Goal: Information Seeking & Learning: Learn about a topic

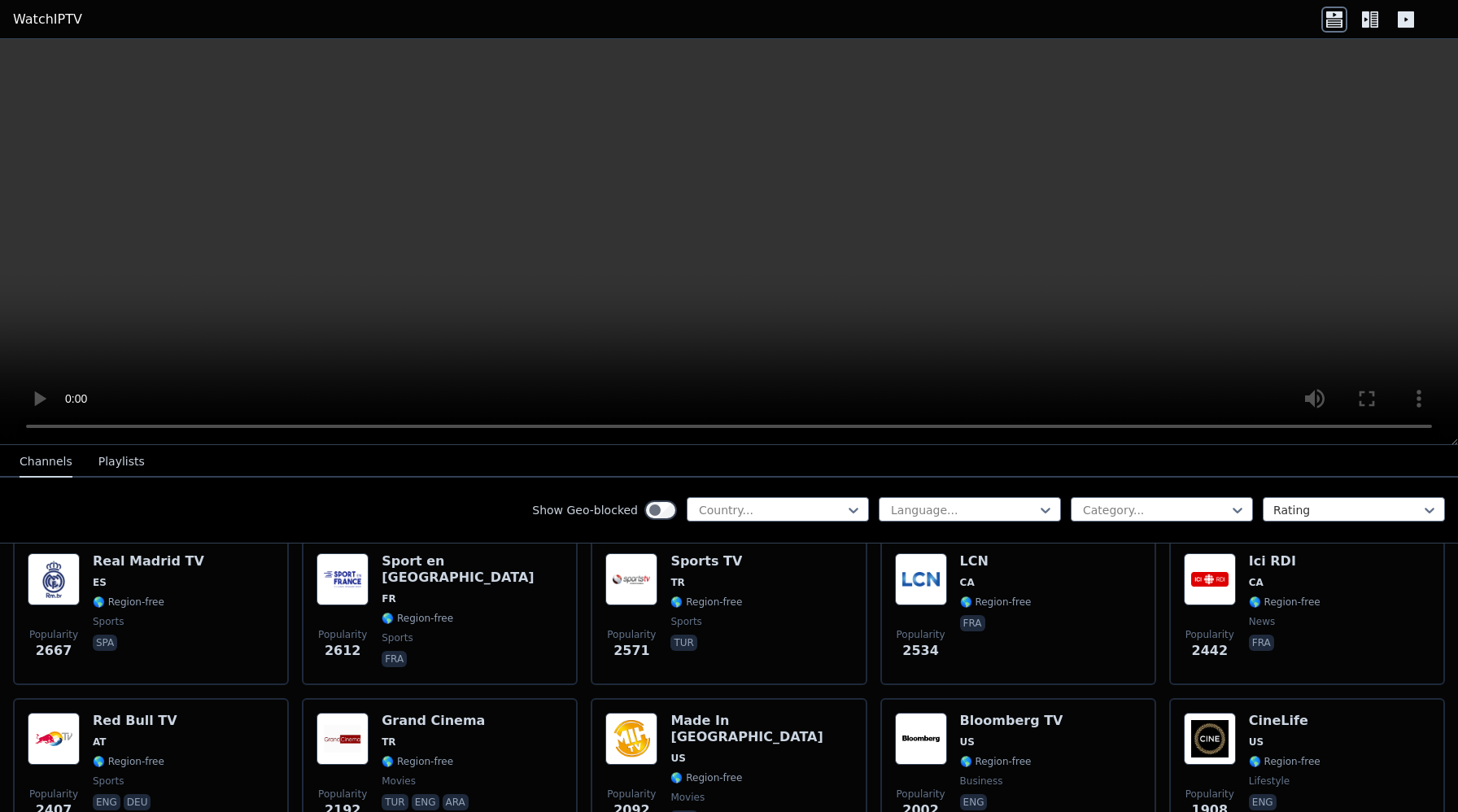
scroll to position [535, 0]
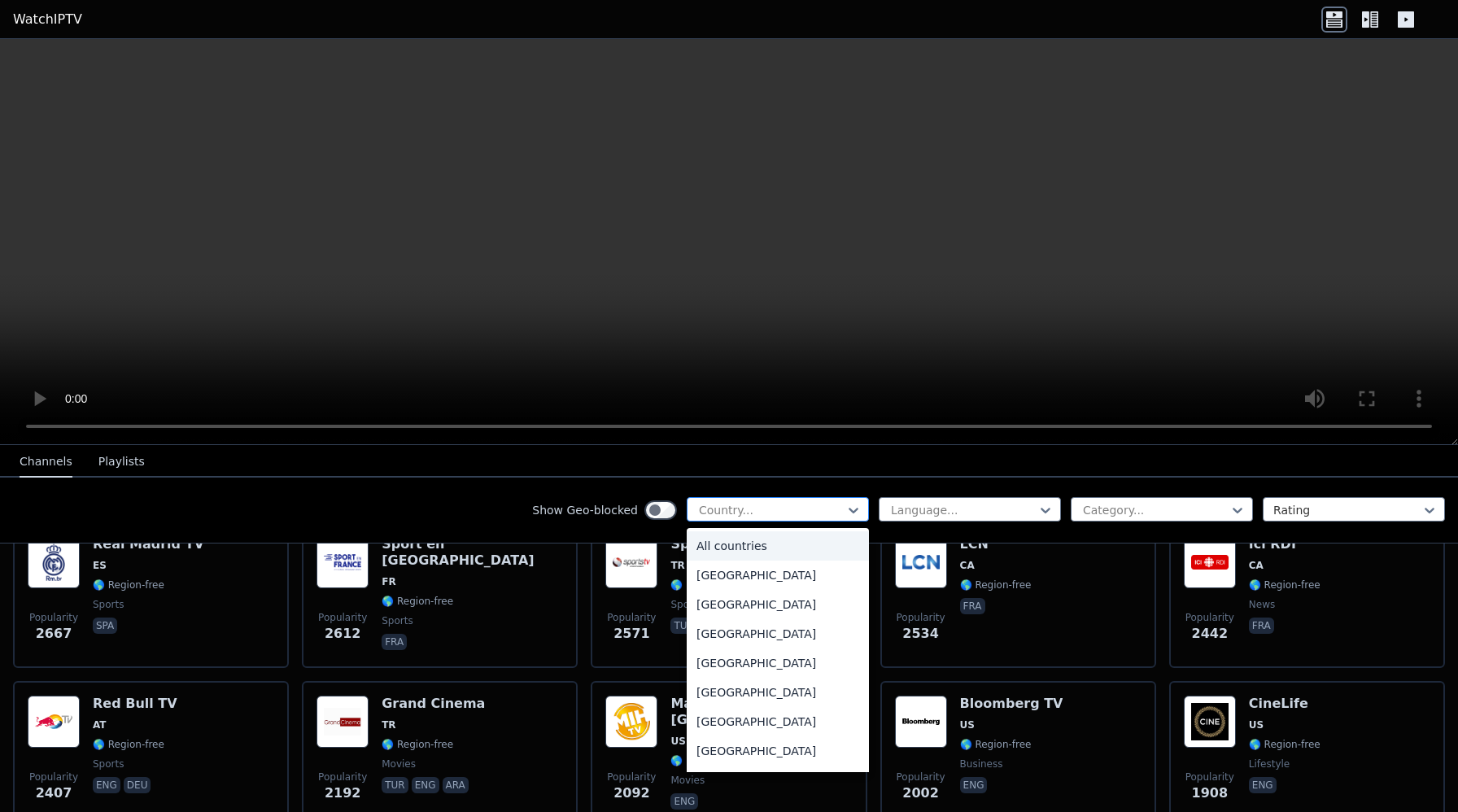
click at [794, 504] on div at bounding box center [771, 510] width 148 height 16
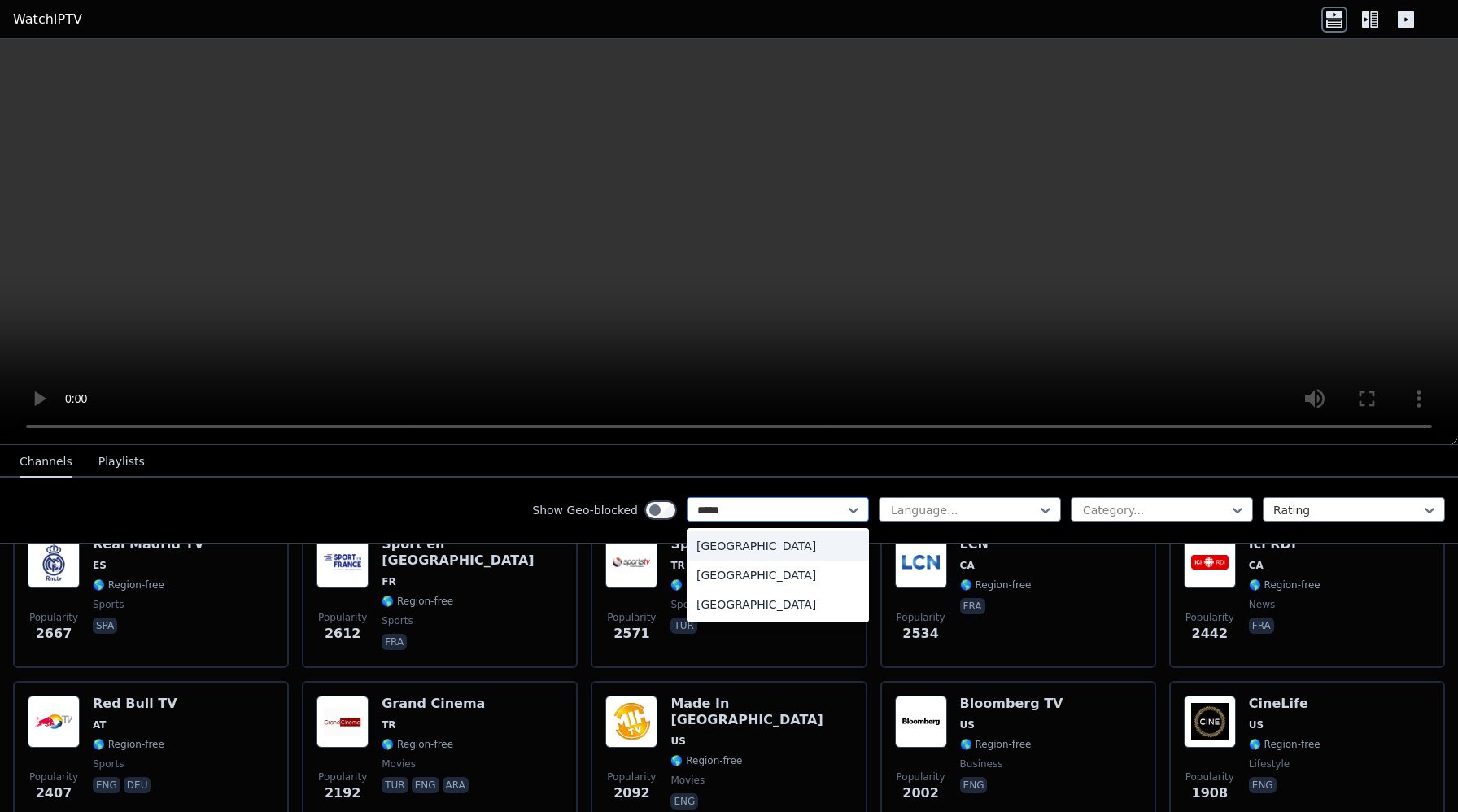
type input "******"
click at [762, 575] on div "[GEOGRAPHIC_DATA]" at bounding box center [778, 575] width 182 height 30
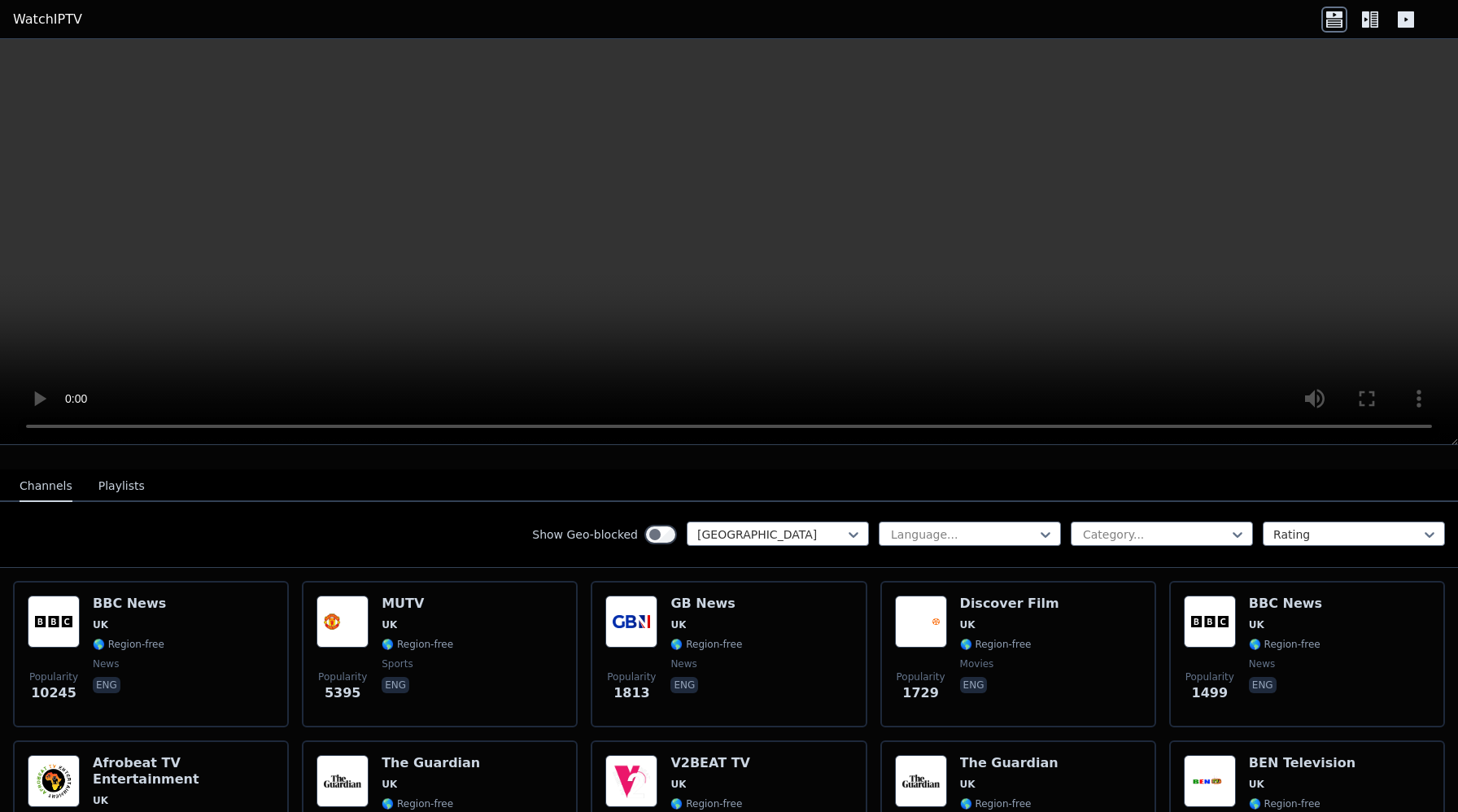
scroll to position [155, 0]
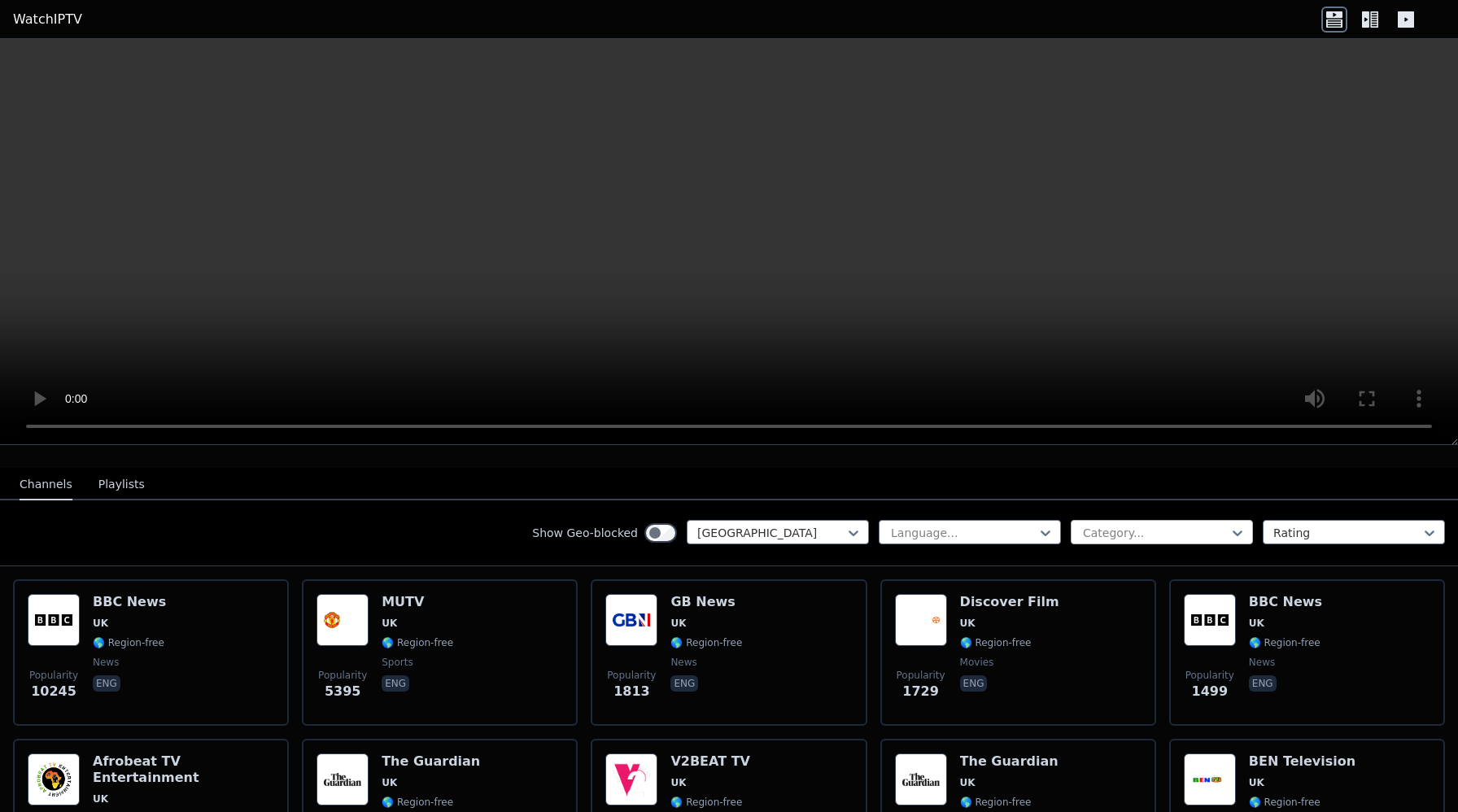
click at [1105, 534] on div at bounding box center [1155, 533] width 148 height 16
type input "***"
click at [1114, 558] on div "Sports" at bounding box center [1162, 569] width 182 height 30
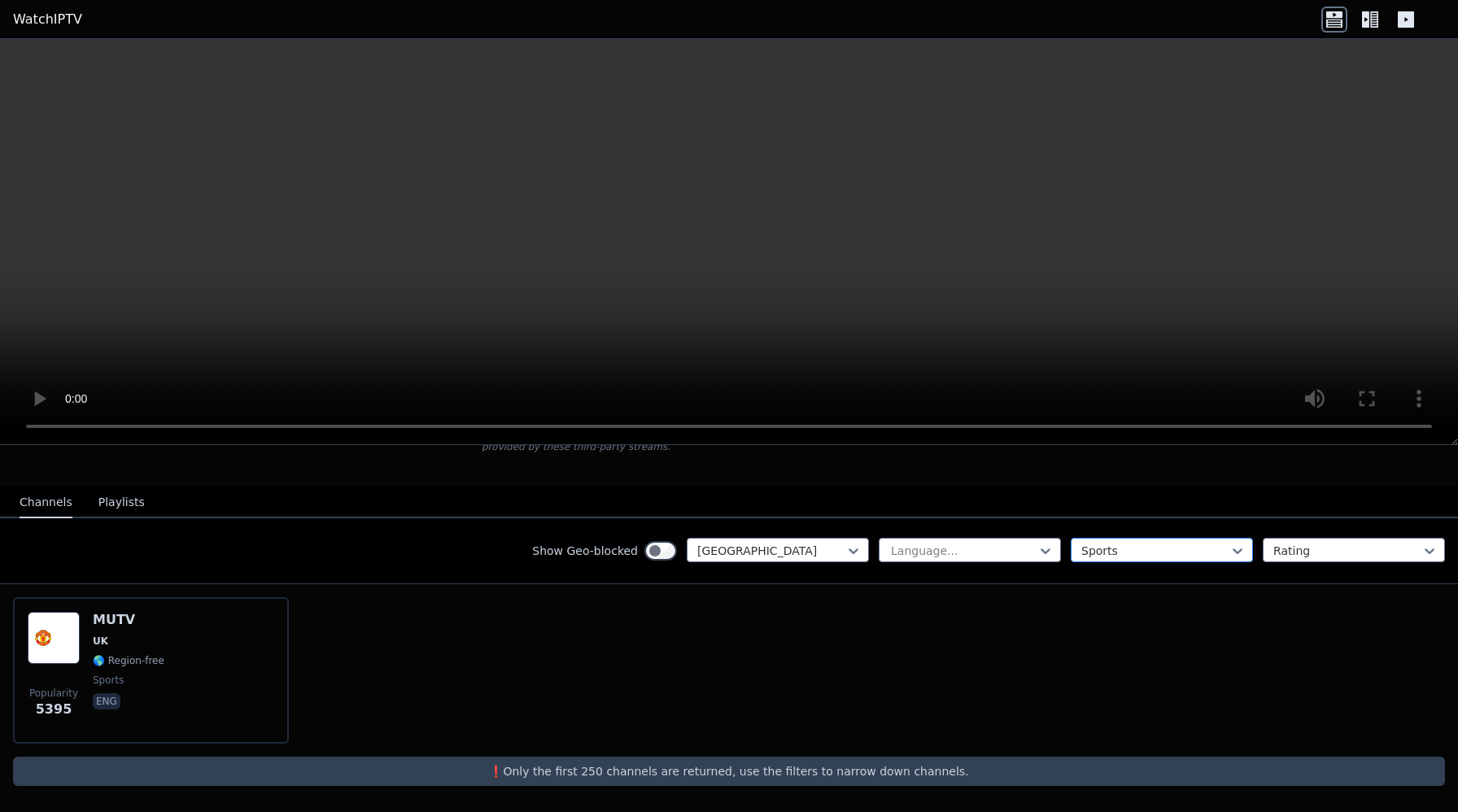
scroll to position [138, 0]
click at [1082, 546] on input "text" at bounding box center [1083, 551] width 4 height 16
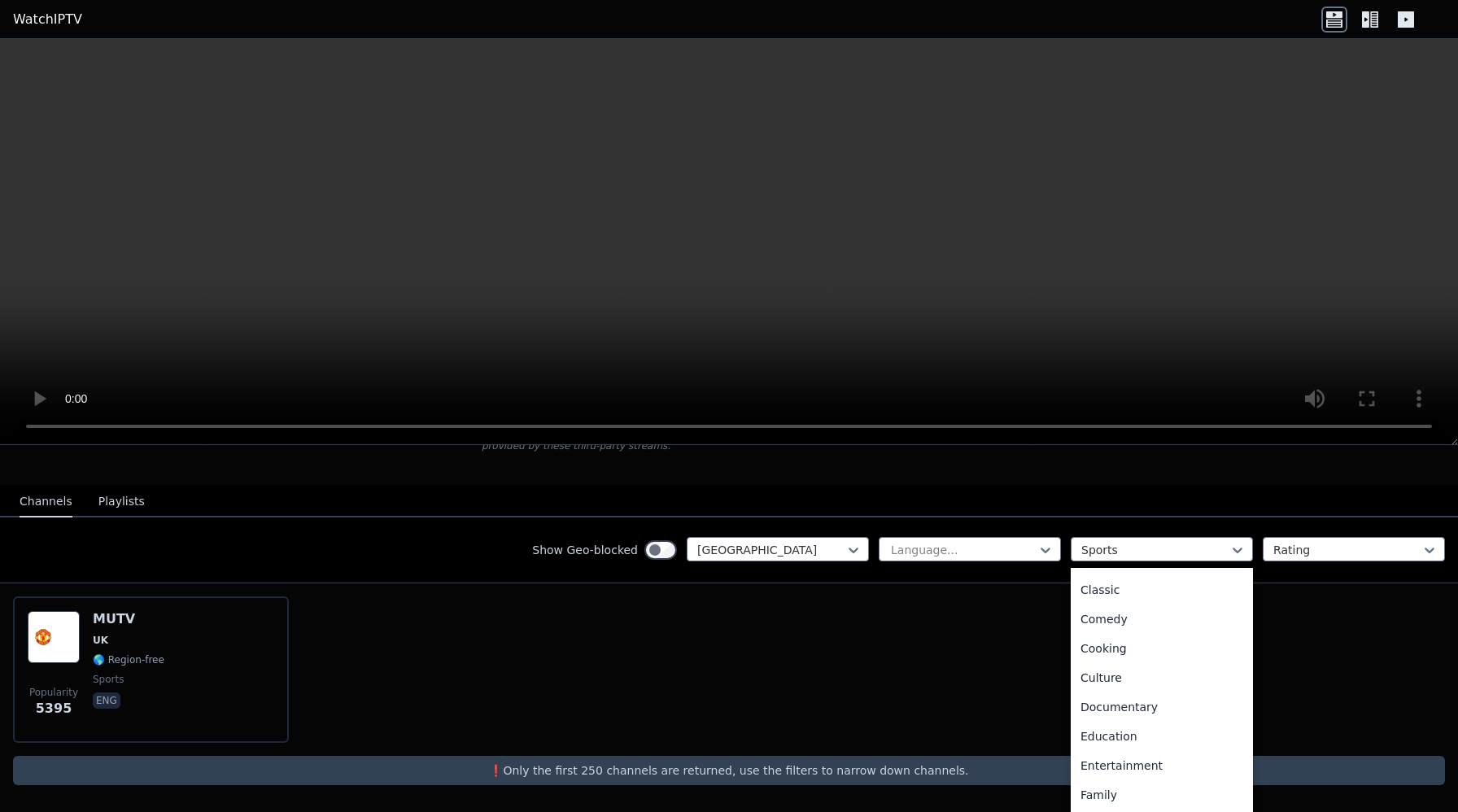
scroll to position [0, 0]
click at [1100, 587] on div "All categories" at bounding box center [1162, 586] width 182 height 30
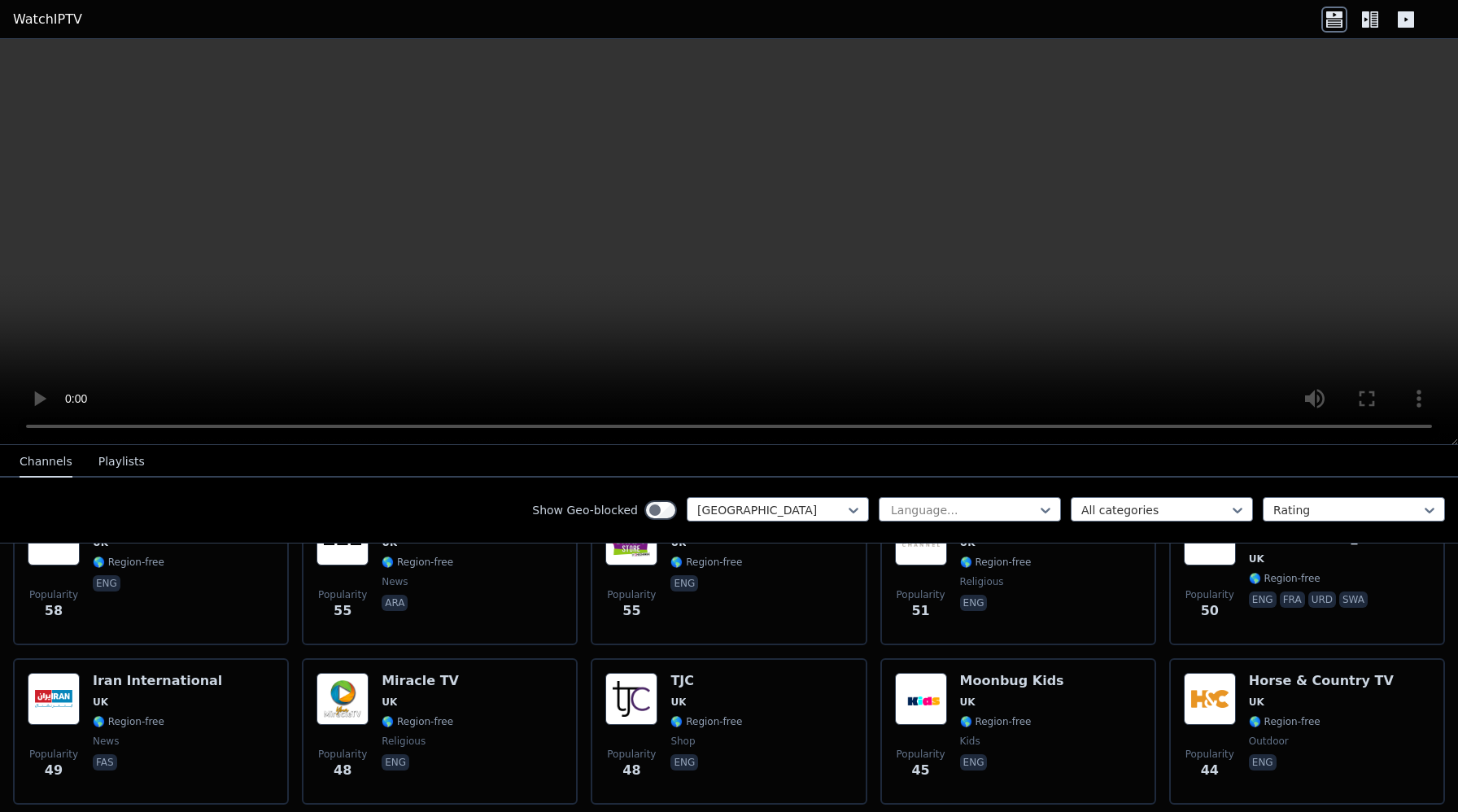
scroll to position [1206, 0]
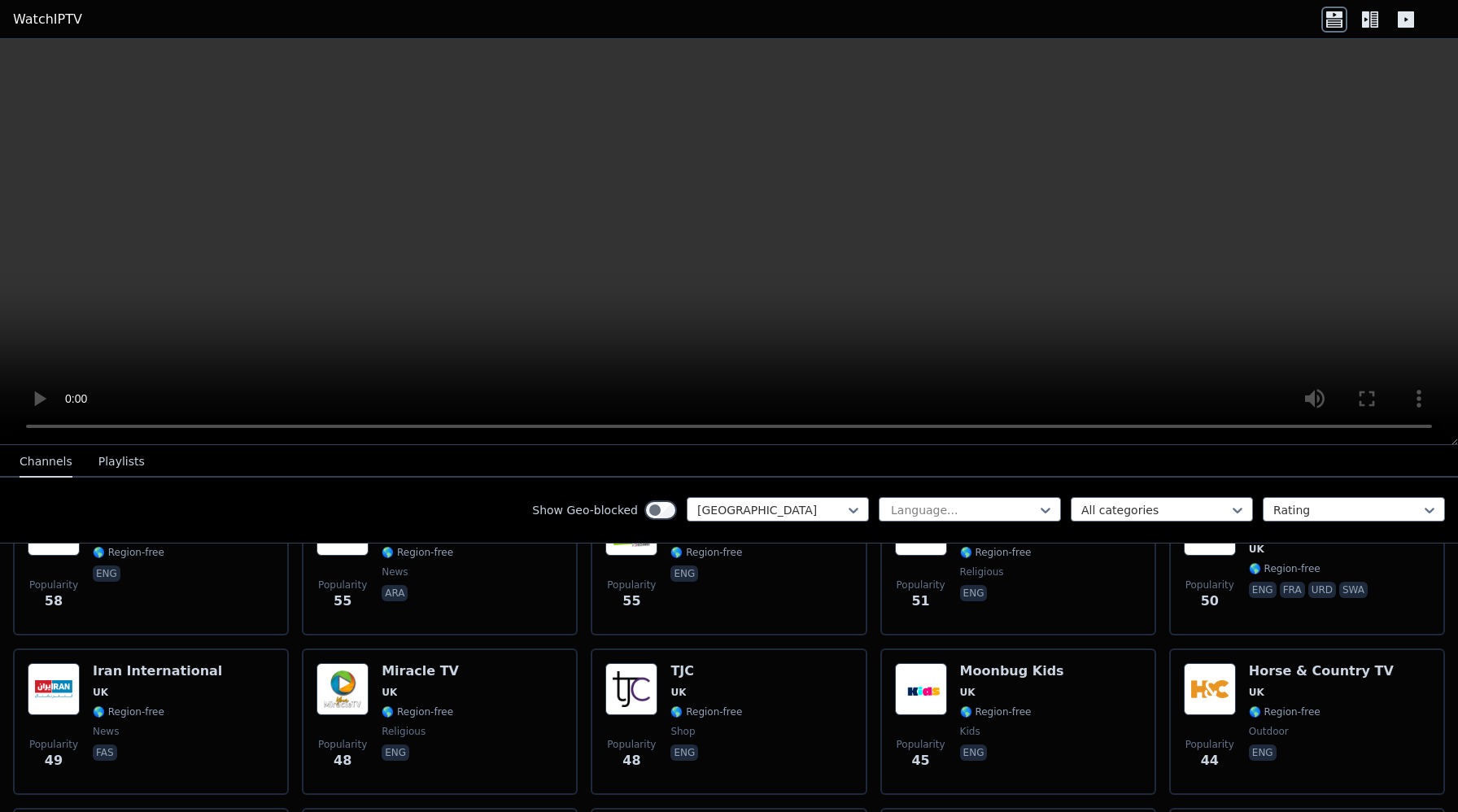
click at [122, 466] on button "Playlists" at bounding box center [122, 462] width 47 height 31
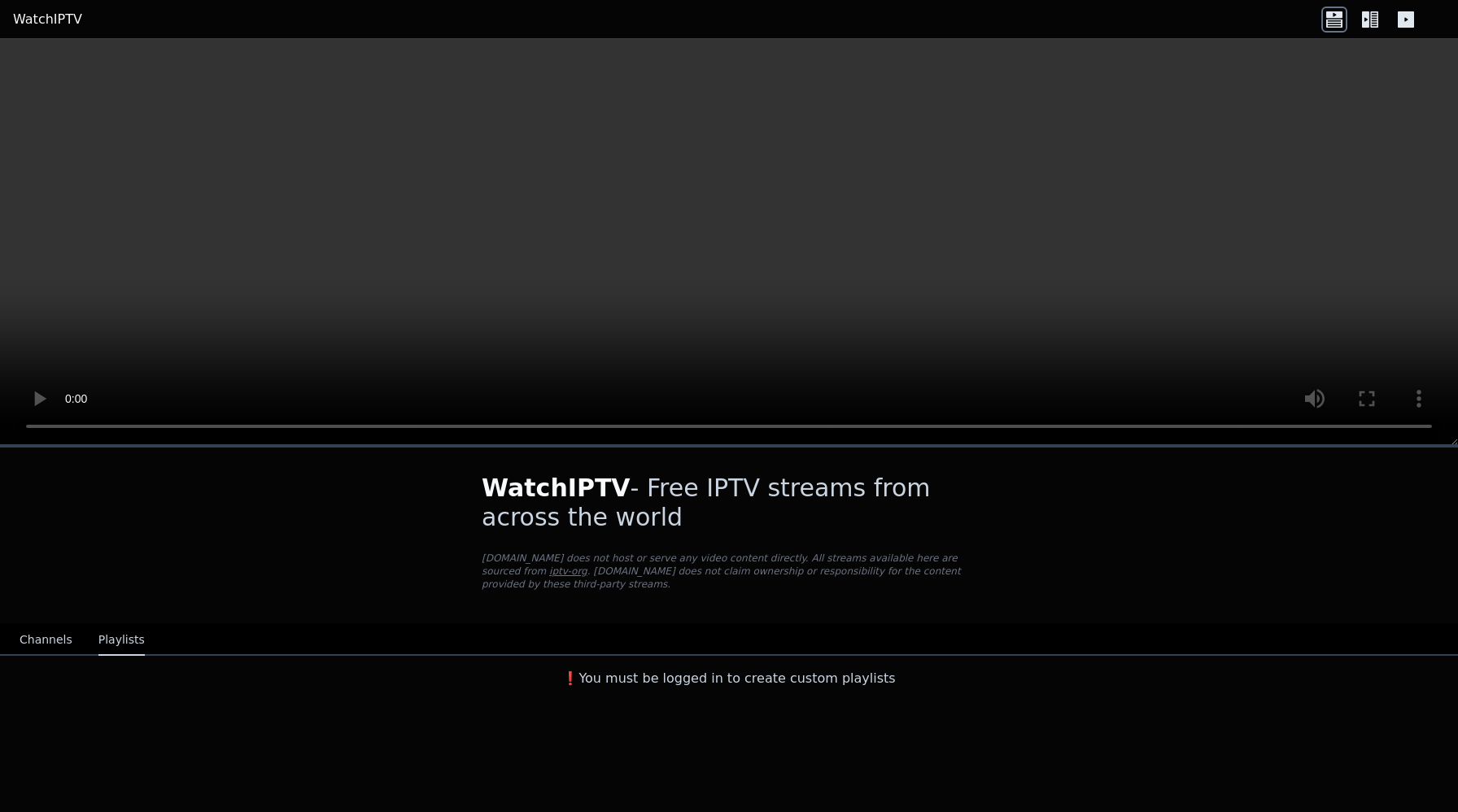
click at [55, 645] on button "Channels" at bounding box center [46, 640] width 53 height 31
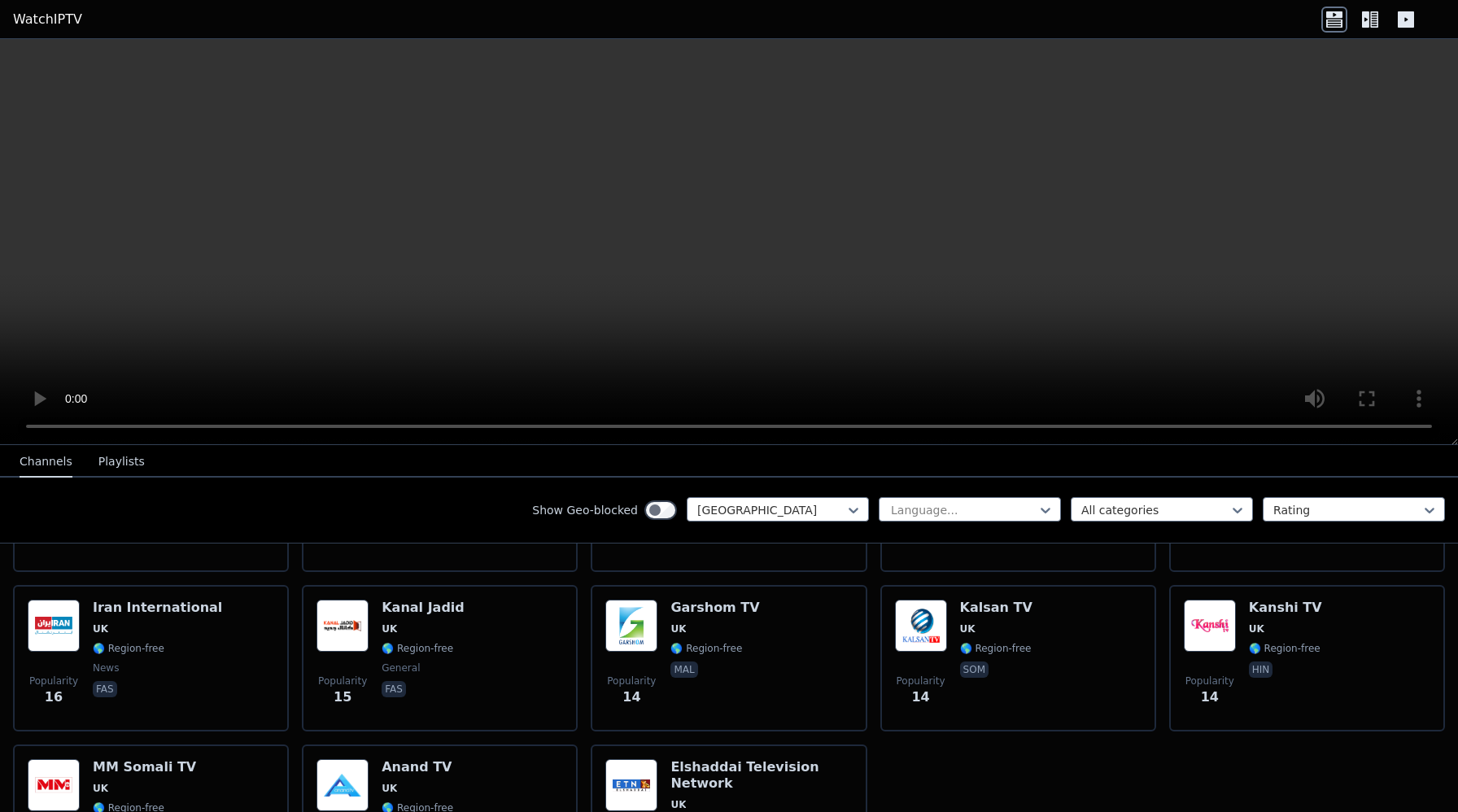
scroll to position [2374, 0]
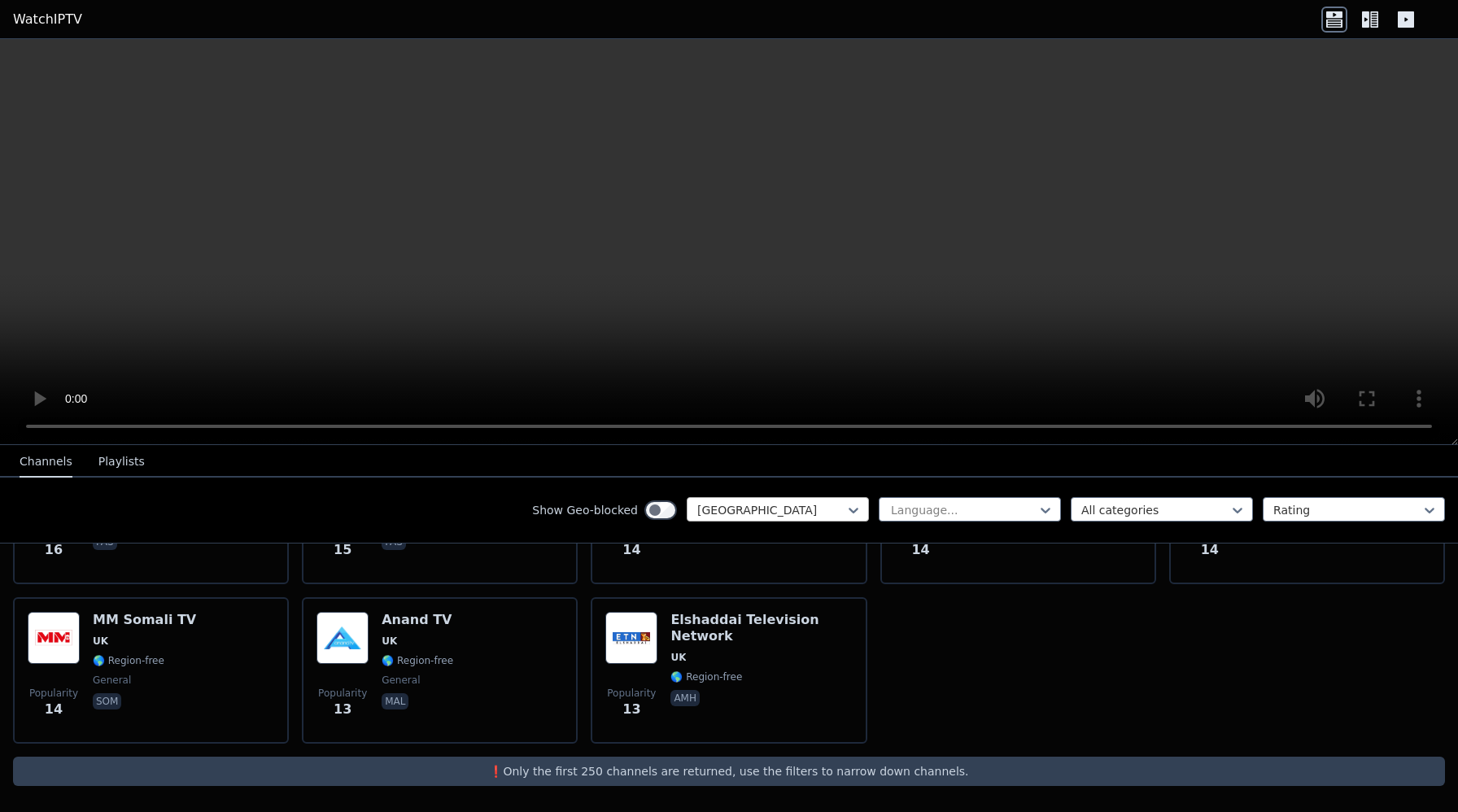
click at [728, 509] on div at bounding box center [771, 510] width 148 height 16
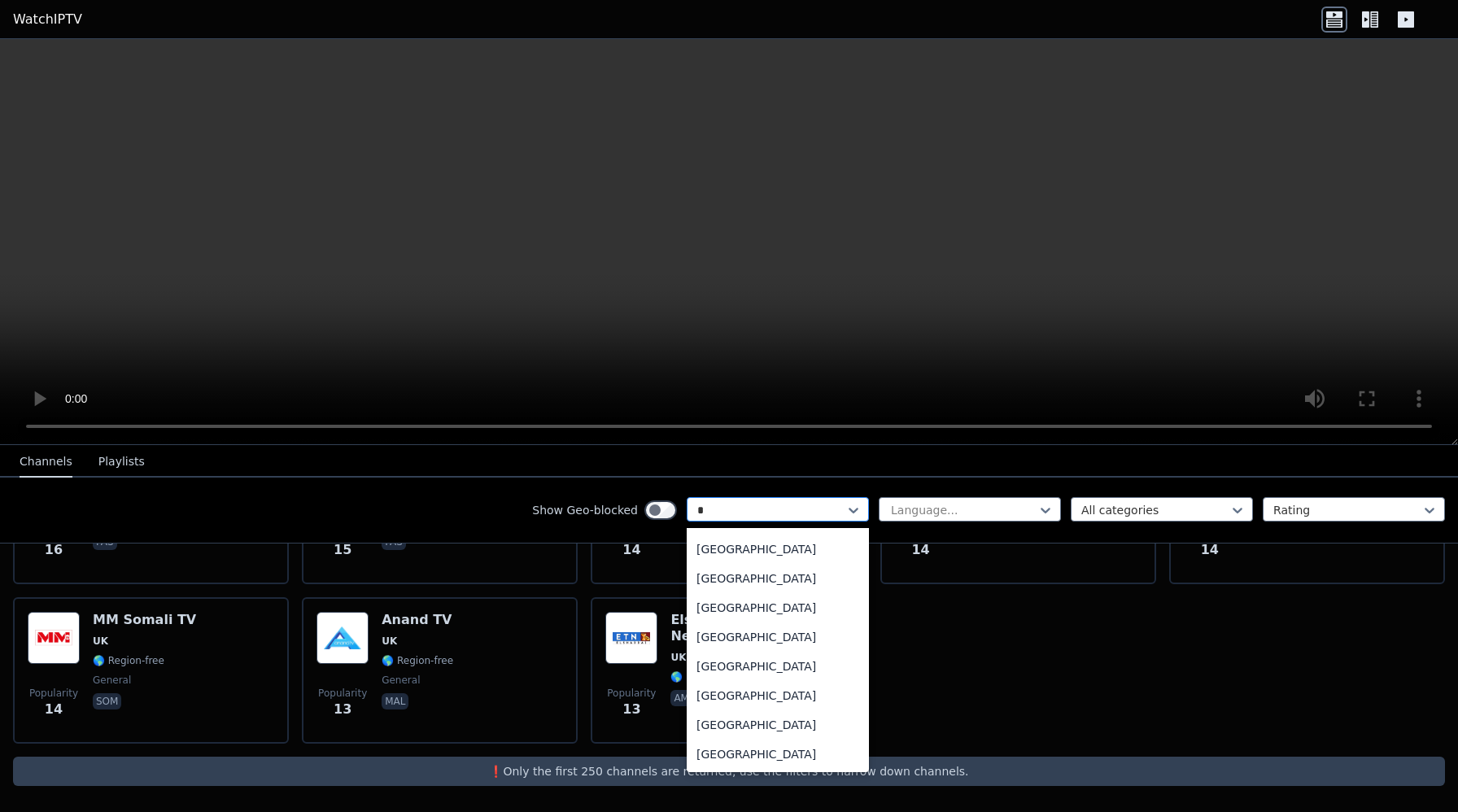
scroll to position [0, 0]
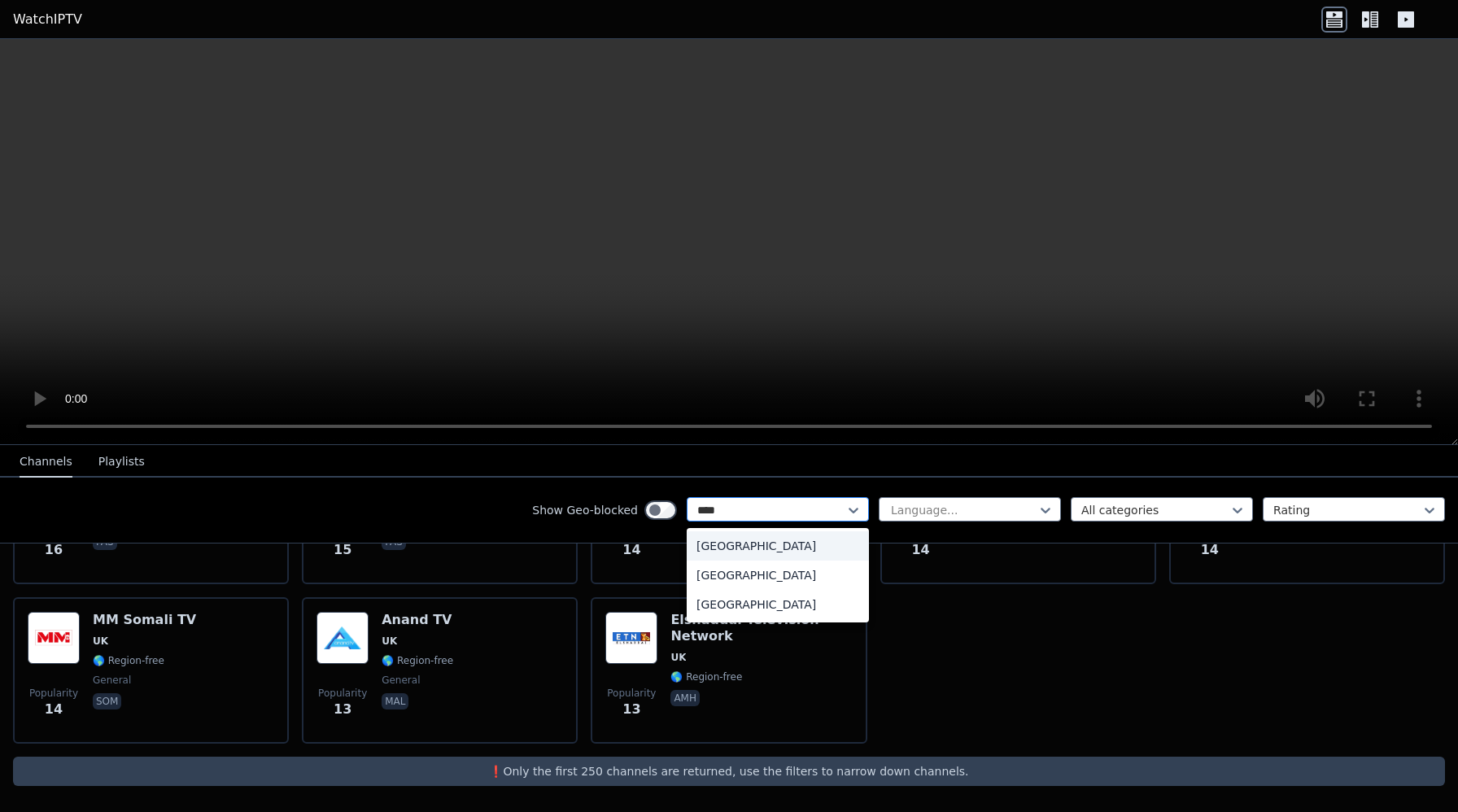
type input "*****"
click at [713, 543] on div "[GEOGRAPHIC_DATA]" at bounding box center [778, 546] width 182 height 30
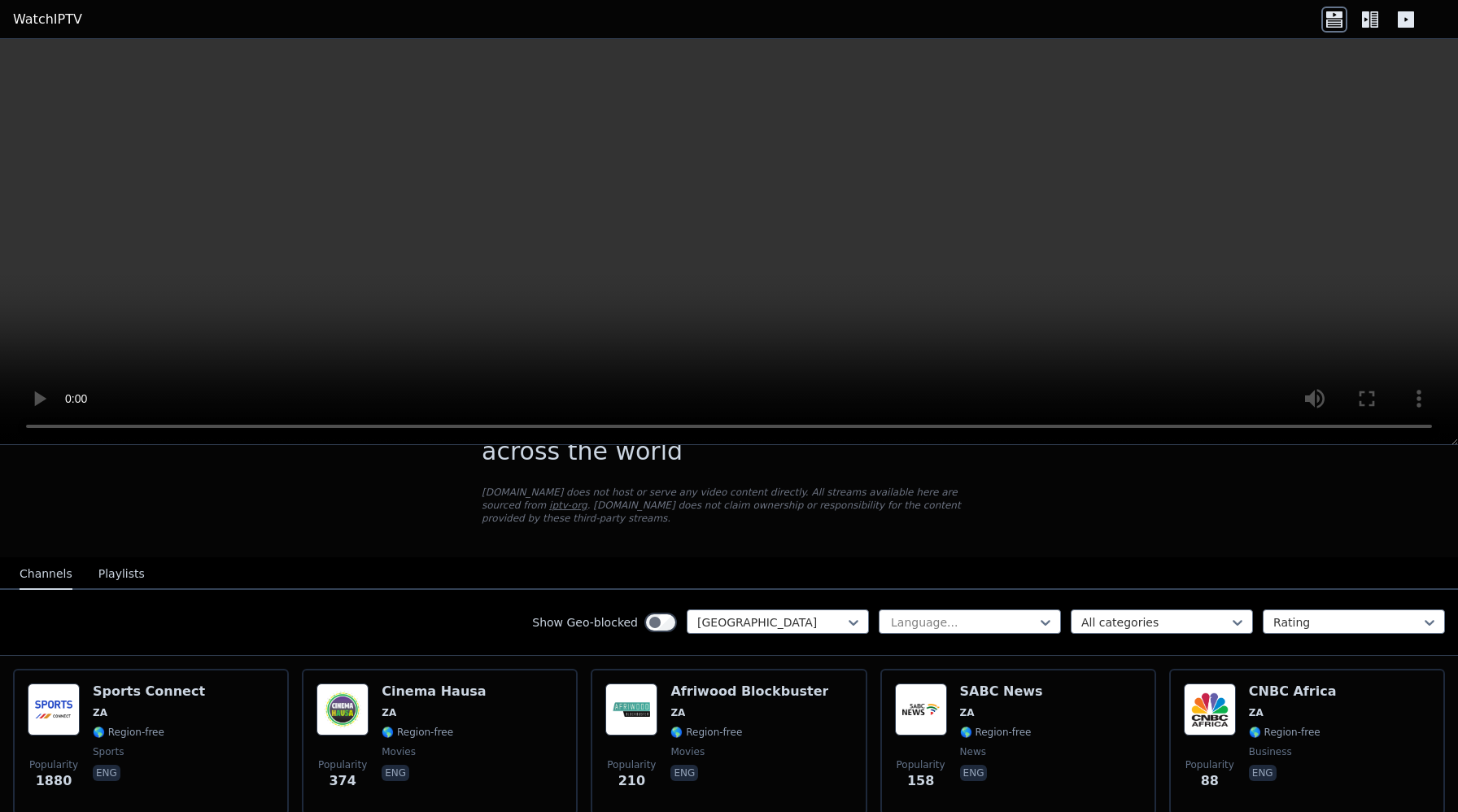
scroll to position [98, 0]
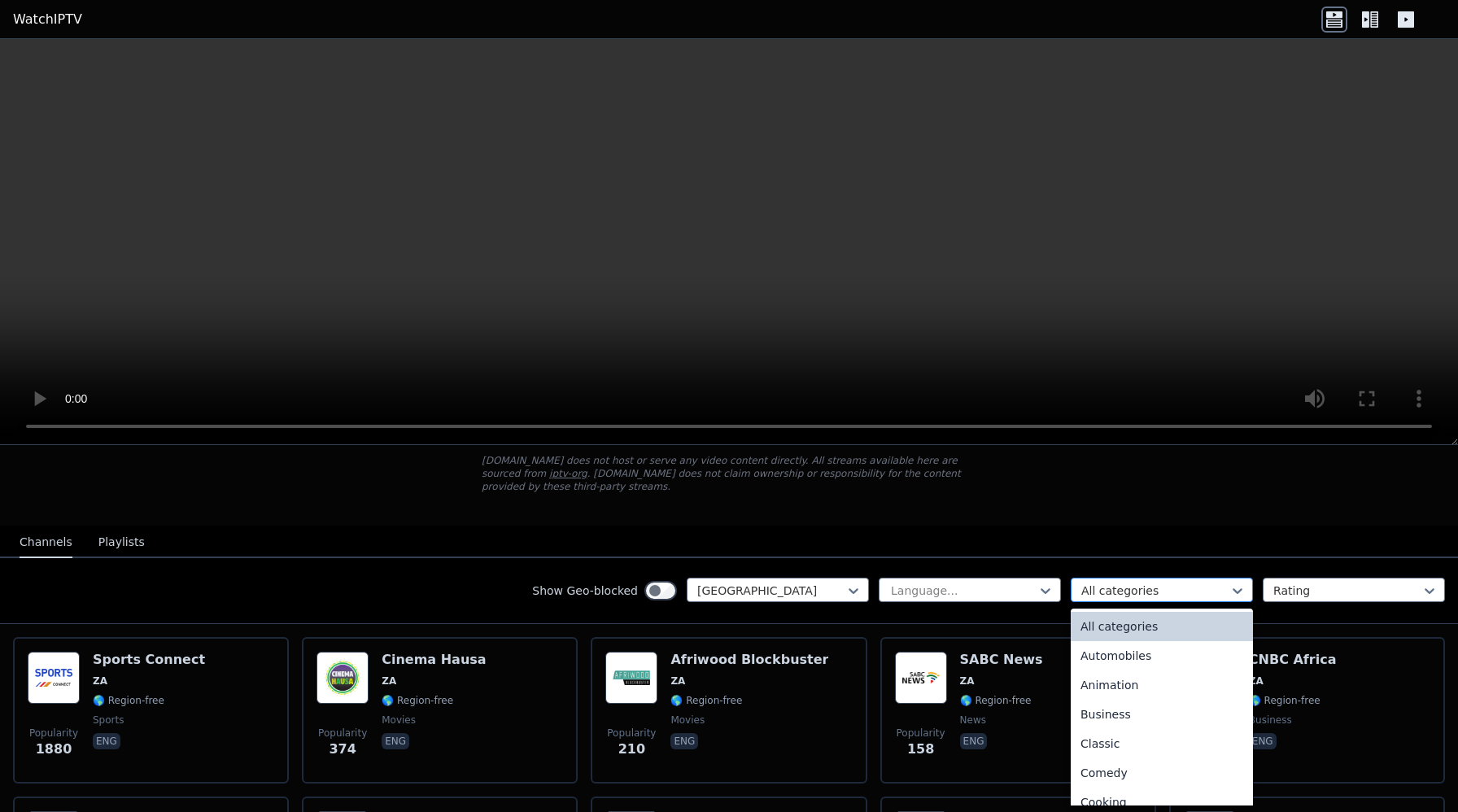
click at [1105, 598] on div at bounding box center [1155, 591] width 148 height 16
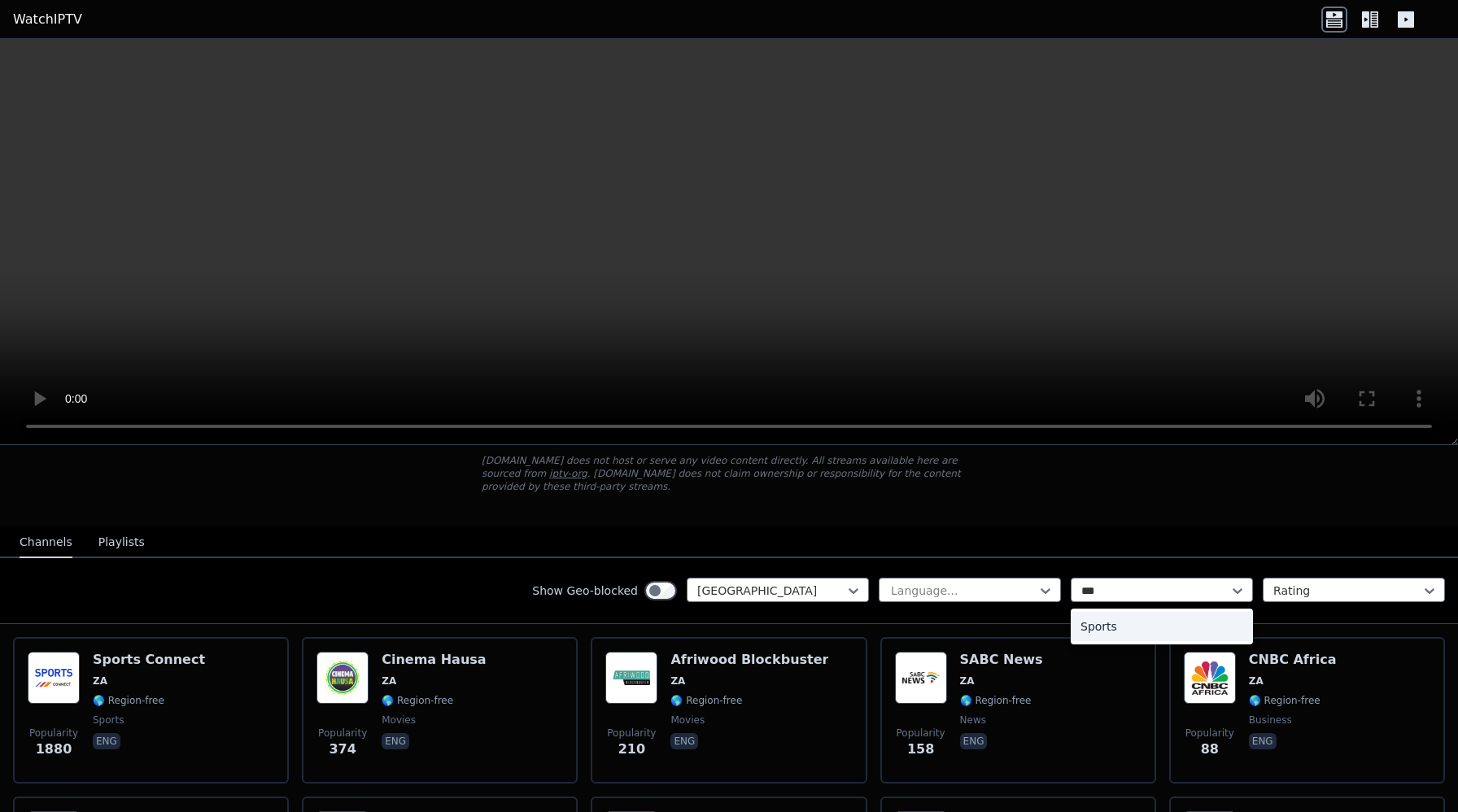
type input "****"
click at [1138, 628] on div "Sports" at bounding box center [1162, 626] width 182 height 30
